Goal: Answer question/provide support

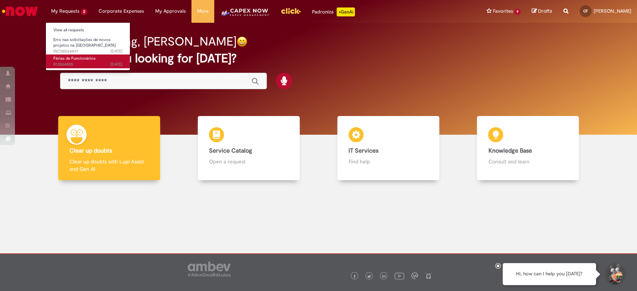
click at [85, 59] on span "Férias de Funcionários" at bounding box center [74, 59] width 42 height 6
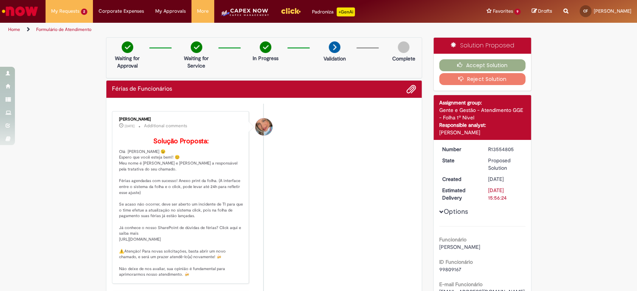
click at [271, 162] on li "[PERSON_NAME] [DATE][DATE][DATE] Additional comments Solução Proposta:" at bounding box center [264, 197] width 305 height 172
click at [484, 66] on button "Accept Solution" at bounding box center [482, 65] width 86 height 12
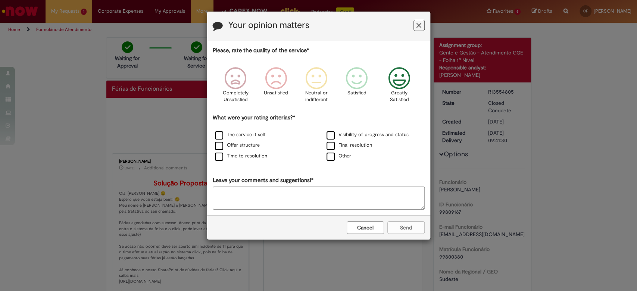
click at [394, 79] on icon "Feedback" at bounding box center [399, 78] width 28 height 22
click at [255, 137] on label "The service it self" at bounding box center [240, 134] width 51 height 7
click at [392, 228] on button "Send" at bounding box center [405, 227] width 37 height 13
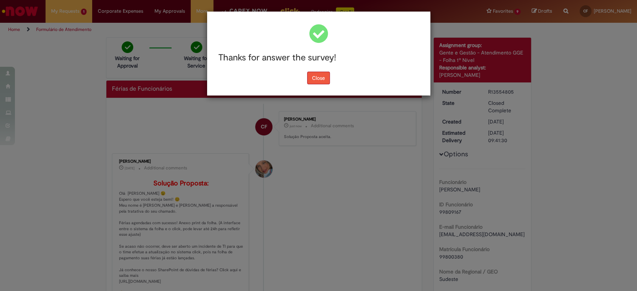
click at [323, 72] on button "Close" at bounding box center [318, 78] width 23 height 13
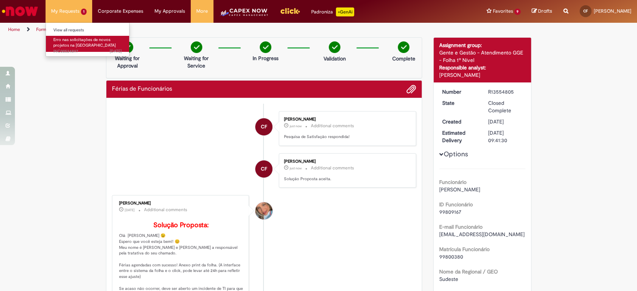
click at [66, 38] on span "Erro nas solicitações de novos projetos na [GEOGRAPHIC_DATA]" at bounding box center [84, 43] width 62 height 12
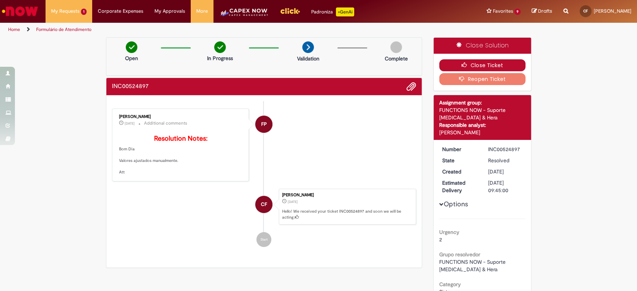
click at [478, 63] on button "Close Ticket" at bounding box center [482, 65] width 86 height 12
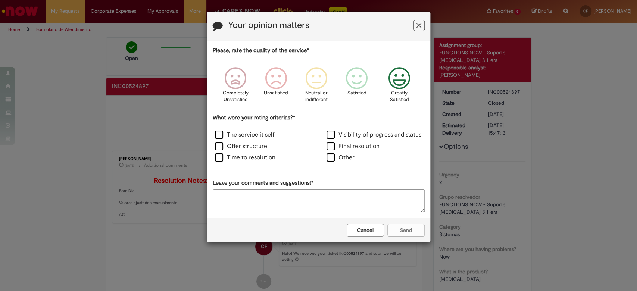
click at [383, 88] on div "Greatly Satisfied" at bounding box center [399, 87] width 43 height 51
click at [242, 135] on label "The service it self" at bounding box center [245, 135] width 60 height 9
click at [406, 233] on button "Send" at bounding box center [405, 230] width 37 height 13
